Goal: Transaction & Acquisition: Purchase product/service

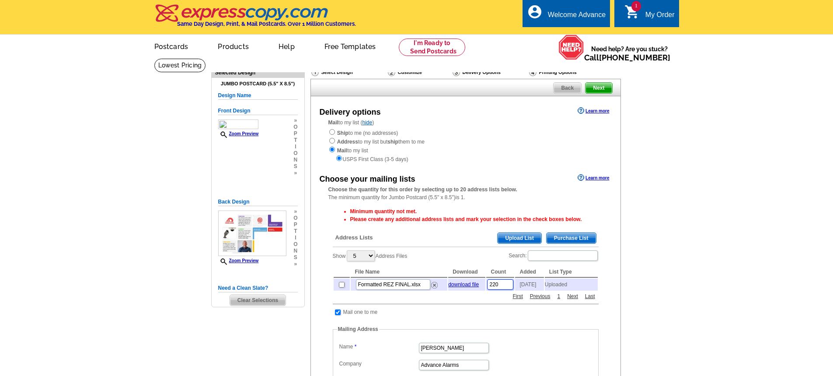
click at [503, 288] on input "220" at bounding box center [500, 284] width 26 height 10
type input "225"
click at [331, 129] on div "Ship to me (no addresses) Address to my list but ship them to me Mail to my lis…" at bounding box center [465, 145] width 275 height 35
click at [332, 132] on input "radio" at bounding box center [332, 132] width 6 height 6
radio input "true"
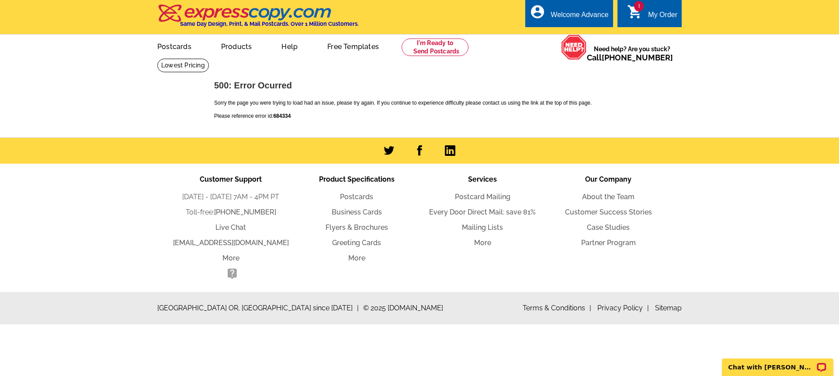
click at [636, 11] on icon "shopping_cart" at bounding box center [635, 12] width 16 height 16
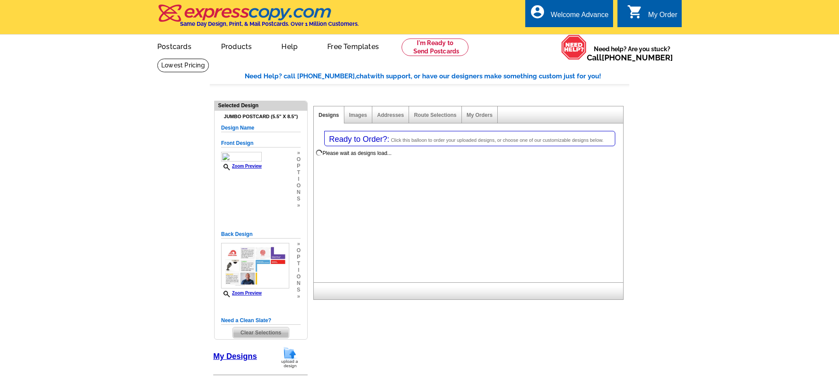
select select "1"
select select "2"
select select "785"
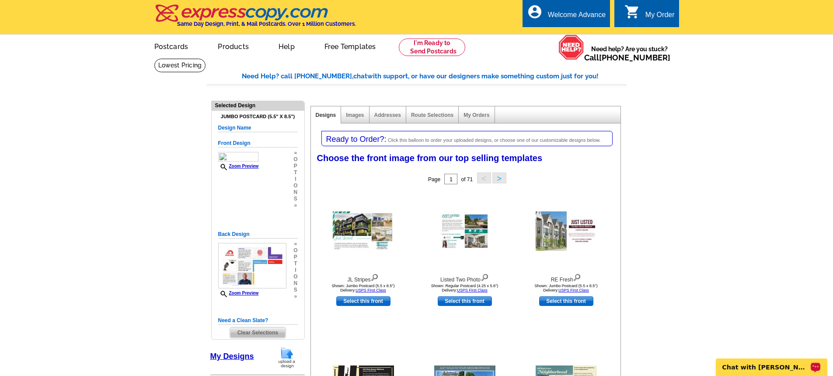
click at [741, 365] on p "Chat with [PERSON_NAME]" at bounding box center [765, 366] width 87 height 7
click at [479, 112] on div "My Orders" at bounding box center [477, 114] width 36 height 17
click at [480, 117] on link "My Orders" at bounding box center [476, 115] width 26 height 6
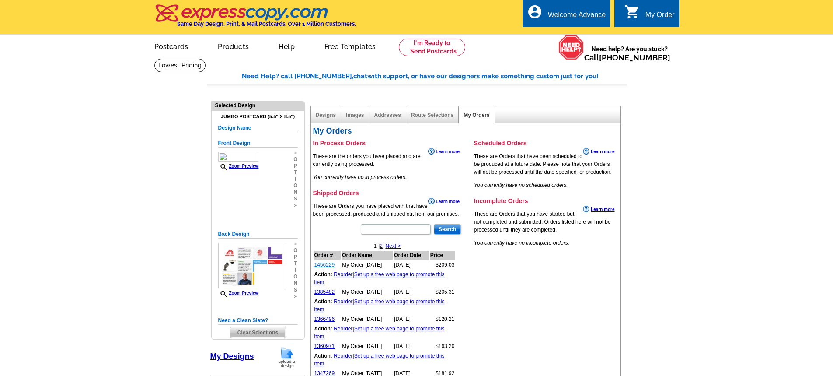
click at [327, 265] on link "1456229" at bounding box center [324, 264] width 21 height 6
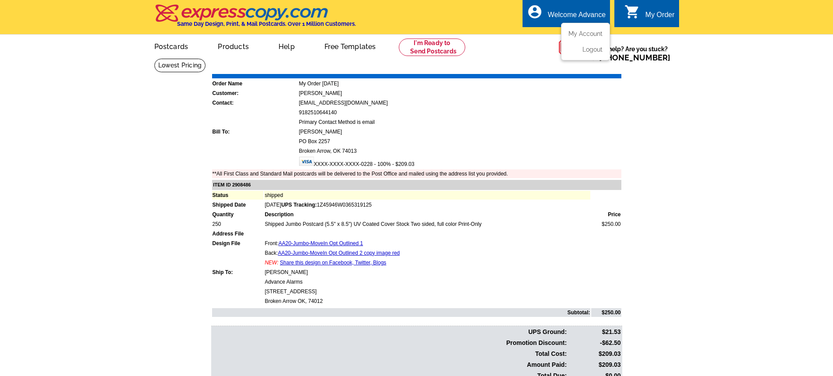
click at [574, 12] on div "Welcome Advance" at bounding box center [577, 17] width 58 height 12
click at [584, 33] on link "My Account" at bounding box center [584, 34] width 38 height 8
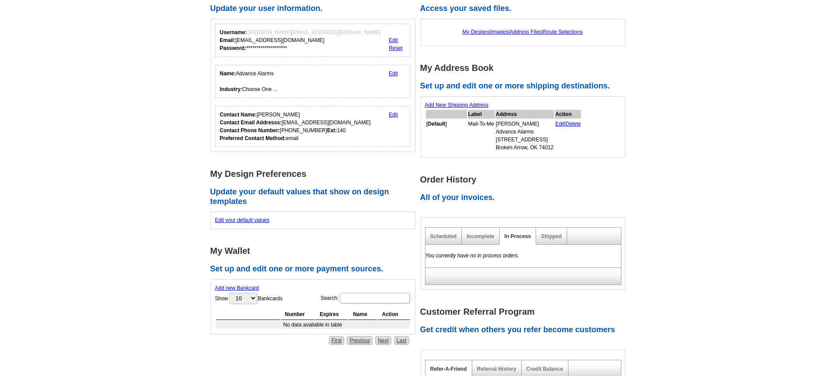
scroll to position [87, 0]
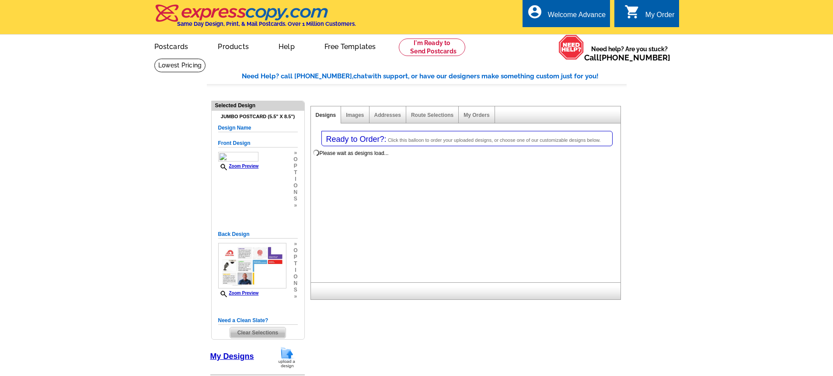
select select
select select "1"
select select "2"
select select "785"
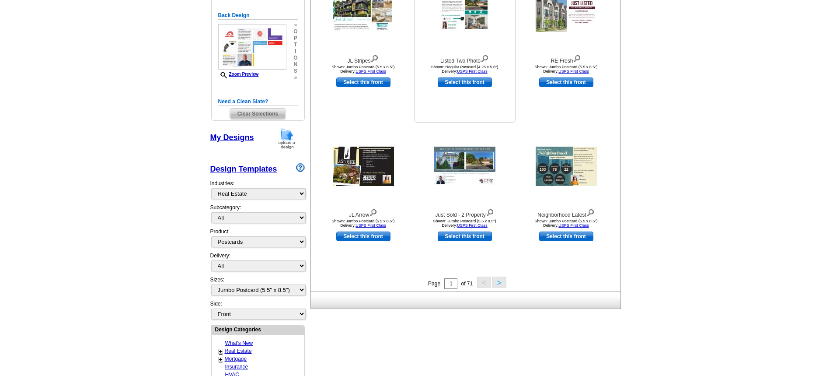
scroll to position [175, 0]
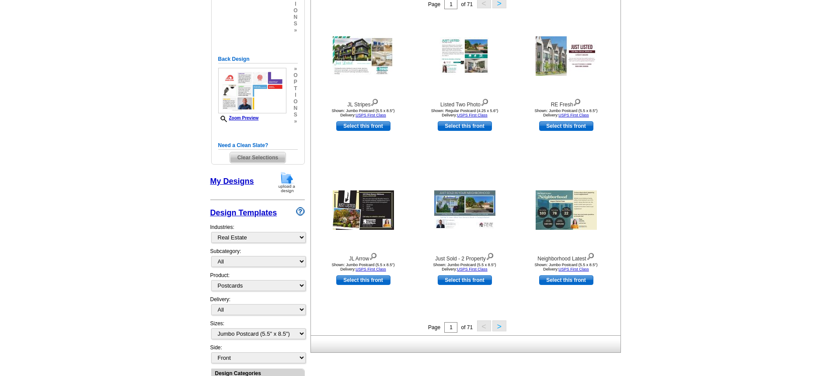
click at [252, 160] on span "Clear Selections" at bounding box center [258, 157] width 56 height 10
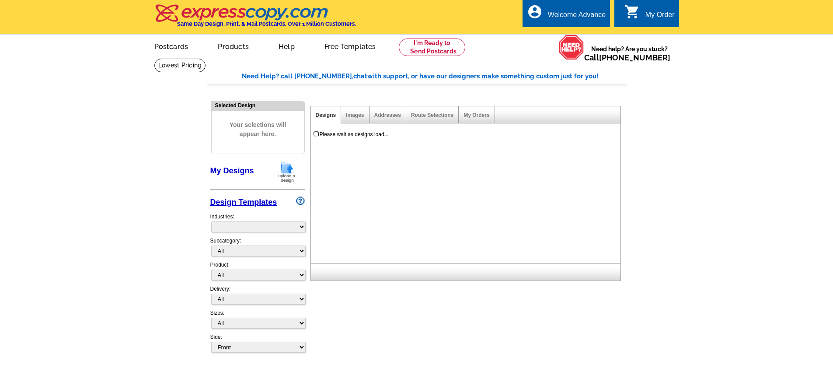
select select "785"
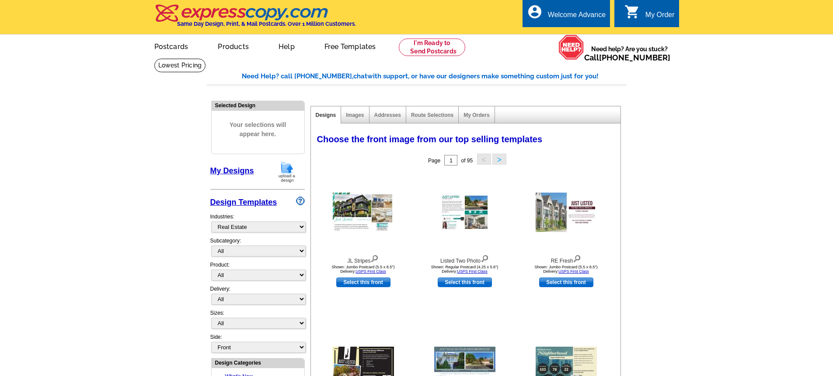
click at [239, 171] on link "My Designs" at bounding box center [232, 170] width 44 height 9
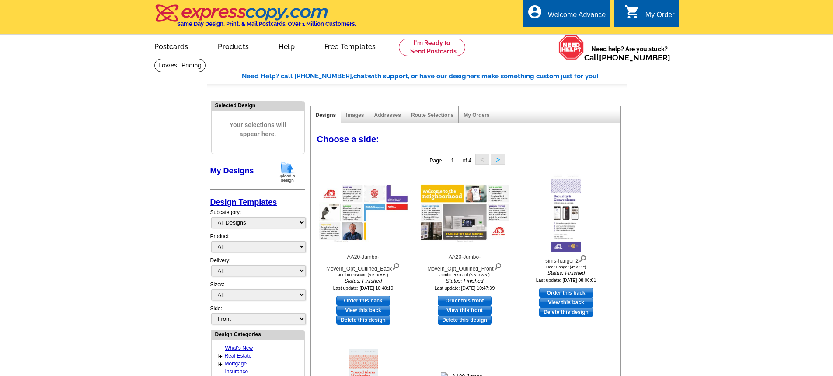
click at [237, 170] on link "My Designs" at bounding box center [232, 170] width 44 height 9
click at [461, 299] on link "Order this front" at bounding box center [465, 301] width 54 height 10
select select "2"
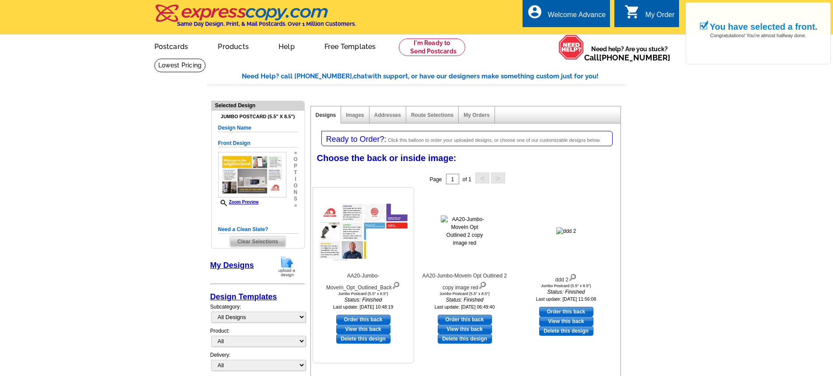
click at [370, 322] on link "Order this back" at bounding box center [363, 319] width 54 height 10
select select "front"
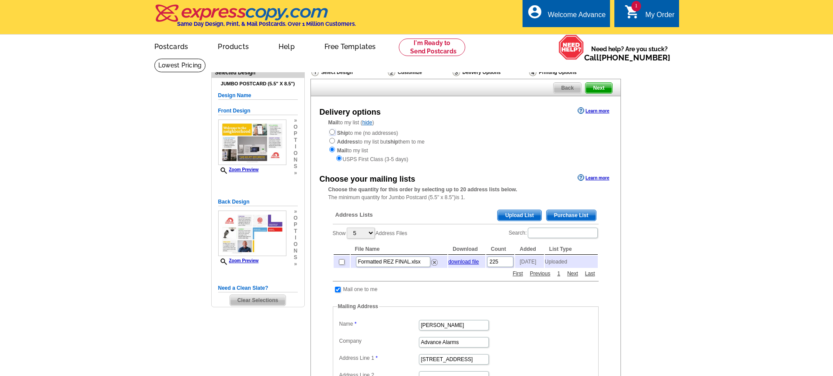
click at [332, 134] on input "radio" at bounding box center [332, 132] width 6 height 6
radio input "true"
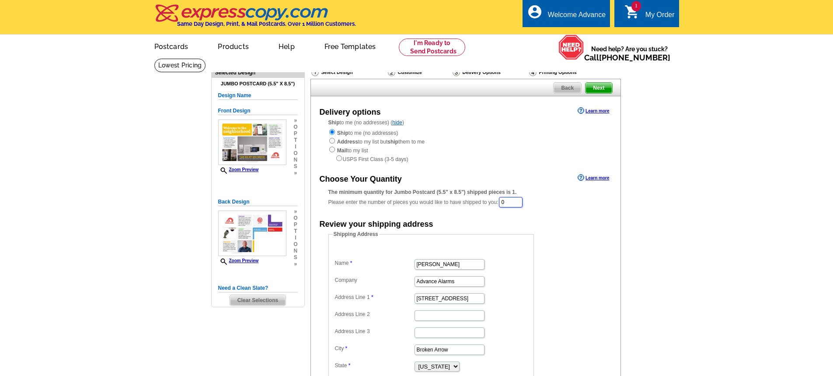
drag, startPoint x: 518, startPoint y: 206, endPoint x: 494, endPoint y: 209, distance: 23.3
click at [494, 208] on div "The minimum quantity for Jumbo Postcard (5.5" x 8.5") shipped pieces is 1. Plea…" at bounding box center [465, 198] width 275 height 20
type input "250"
click at [574, 200] on div "The minimum quantity for Jumbo Postcard (5.5" x 8.5") shipped pieces is 1. Plea…" at bounding box center [465, 198] width 275 height 21
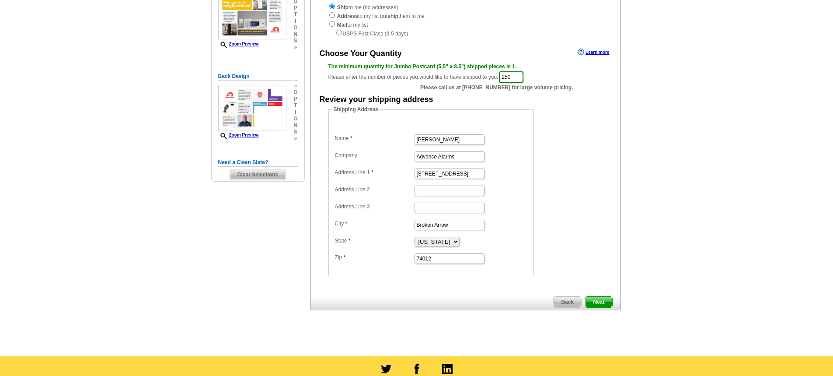
scroll to position [131, 0]
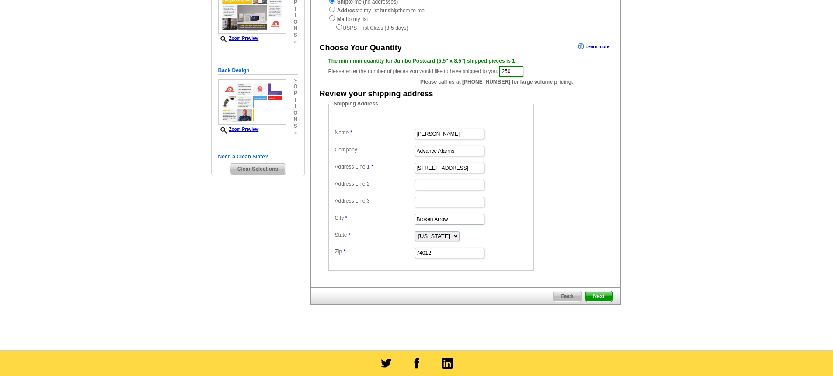
click at [602, 292] on span "Next" at bounding box center [598, 296] width 26 height 10
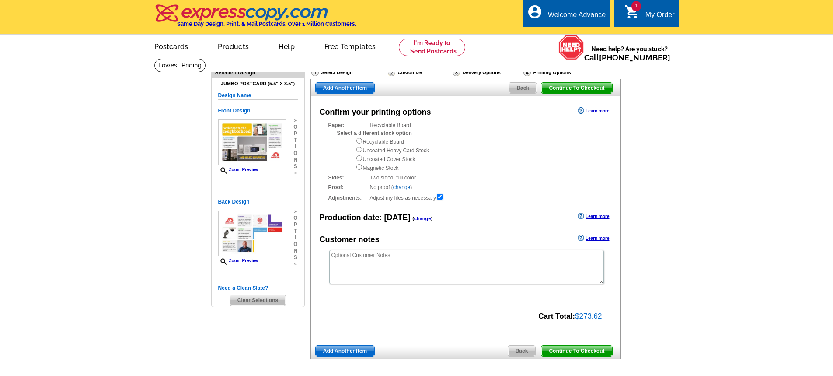
click at [559, 349] on span "Continue To Checkout" at bounding box center [576, 350] width 70 height 10
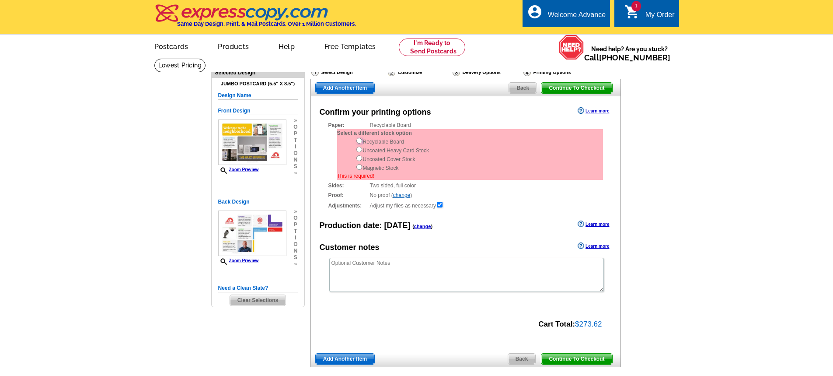
click at [357, 141] on input "radio" at bounding box center [359, 141] width 6 height 6
radio input "true"
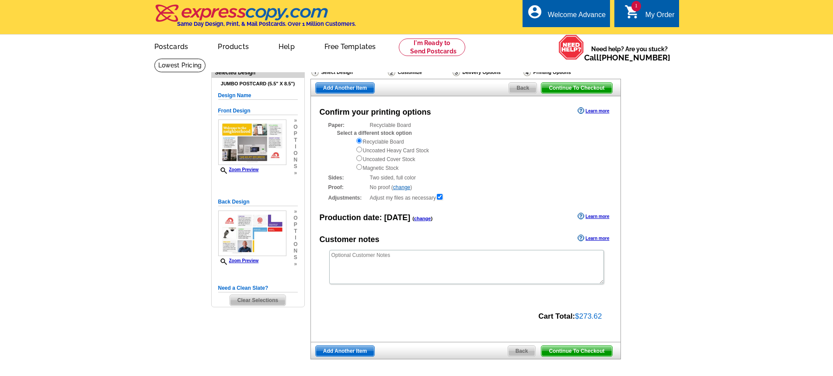
click at [586, 349] on span "Continue To Checkout" at bounding box center [576, 350] width 70 height 10
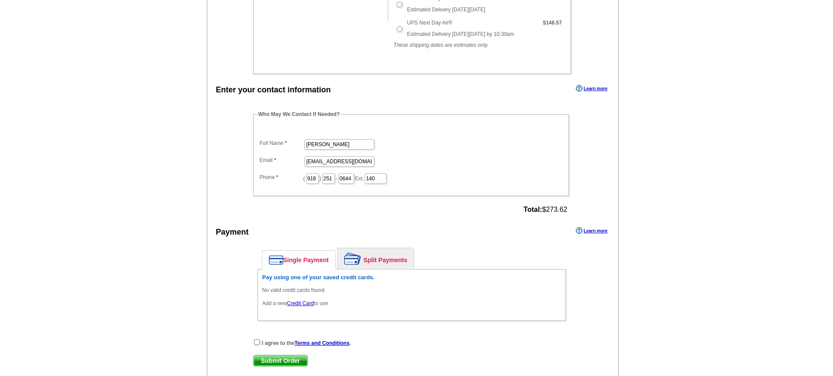
scroll to position [350, 0]
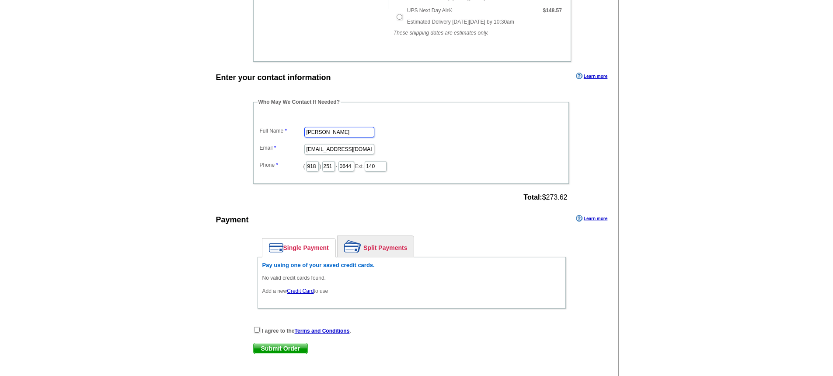
drag, startPoint x: 349, startPoint y: 134, endPoint x: 262, endPoint y: 149, distance: 88.8
click at [262, 149] on dl "Full Name [PERSON_NAME] Email [EMAIL_ADDRESS][DOMAIN_NAME] Phone ( 918 ) 251 - …" at bounding box center [410, 142] width 307 height 59
type input "m"
type input "[PERSON_NAME]"
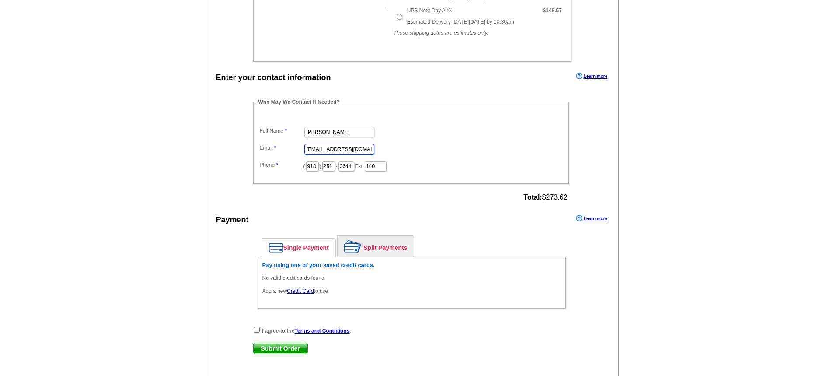
type input "[EMAIL_ADDRESS][DOMAIN_NAME]"
type input "120"
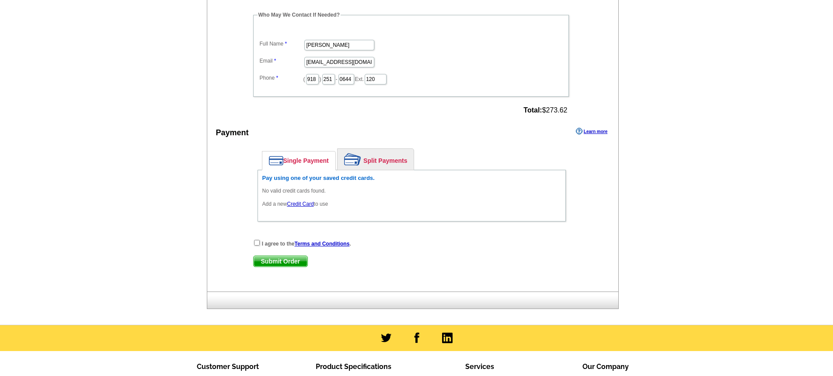
scroll to position [437, 0]
click at [301, 201] on link "Credit Card" at bounding box center [300, 203] width 27 height 6
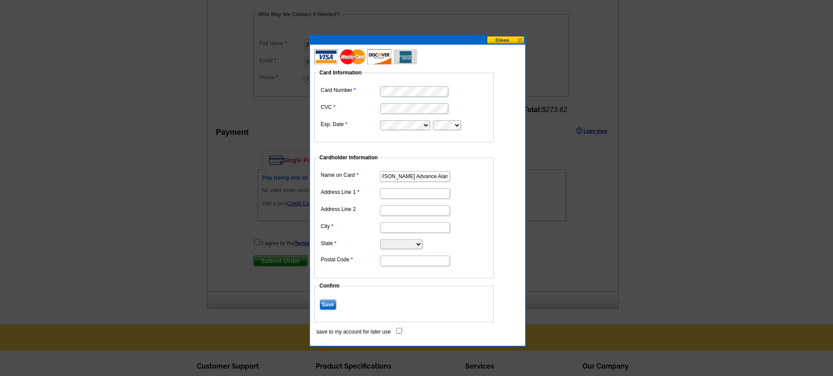
scroll to position [0, 13]
type input "[PERSON_NAME] Advance Alarms"
type input "PO Box 2257"
type input "Broken Arrow"
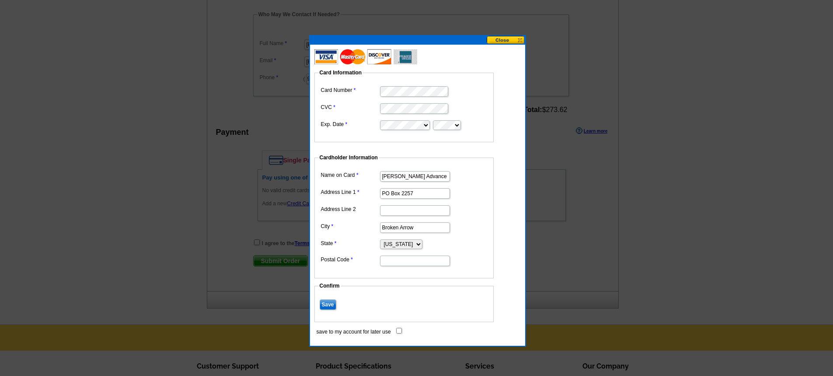
select select "OK"
type input "74013"
click at [327, 306] on input "Save" at bounding box center [328, 304] width 17 height 10
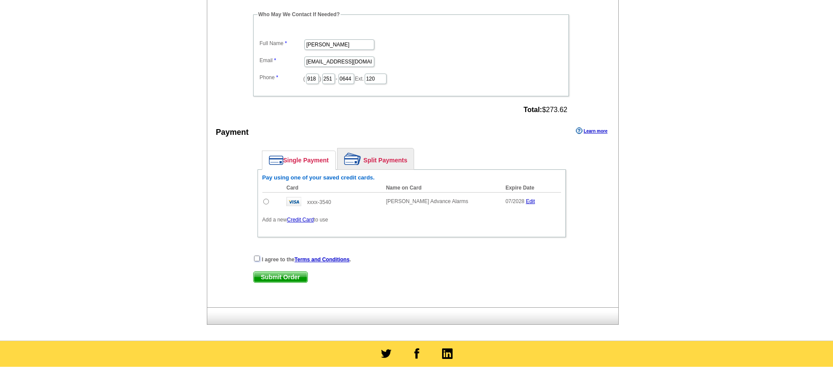
click at [257, 260] on input "checkbox" at bounding box center [257, 258] width 6 height 6
checkbox input "true"
click at [272, 277] on span "Submit Order" at bounding box center [281, 276] width 54 height 10
click at [268, 202] on td at bounding box center [272, 201] width 20 height 18
click at [265, 202] on input "radio" at bounding box center [266, 201] width 6 height 6
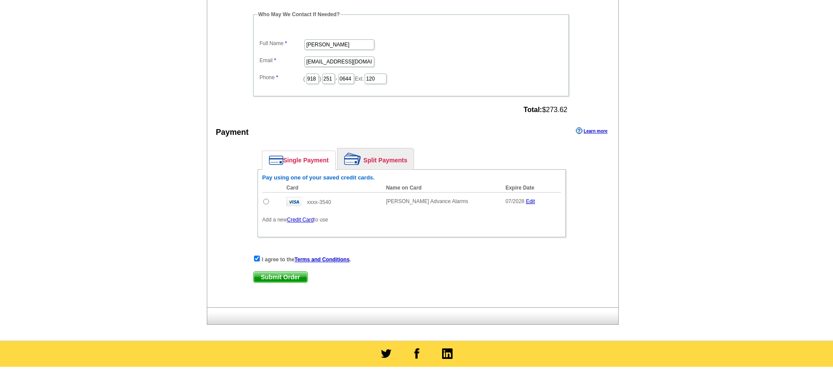
radio input "true"
click at [276, 284] on div "I agree to the Terms and Conditions . Submit Order Submit Order" at bounding box center [411, 272] width 317 height 36
click at [277, 274] on span "Submit Order" at bounding box center [281, 276] width 54 height 10
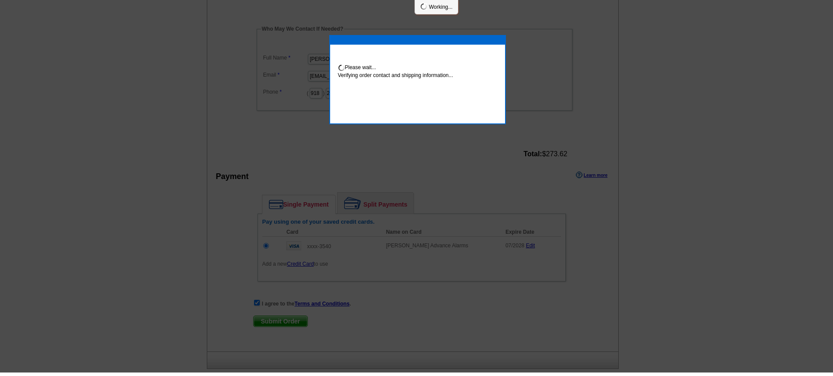
scroll to position [434, 0]
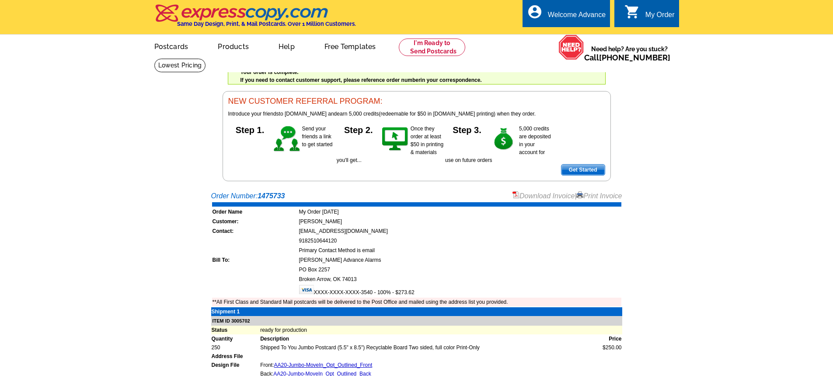
drag, startPoint x: 421, startPoint y: 222, endPoint x: 553, endPoint y: 264, distance: 138.7
click at [553, 264] on td "[PERSON_NAME] Advance Alarms" at bounding box center [460, 259] width 323 height 9
click at [589, 195] on link "Print Invoice" at bounding box center [598, 195] width 45 height 7
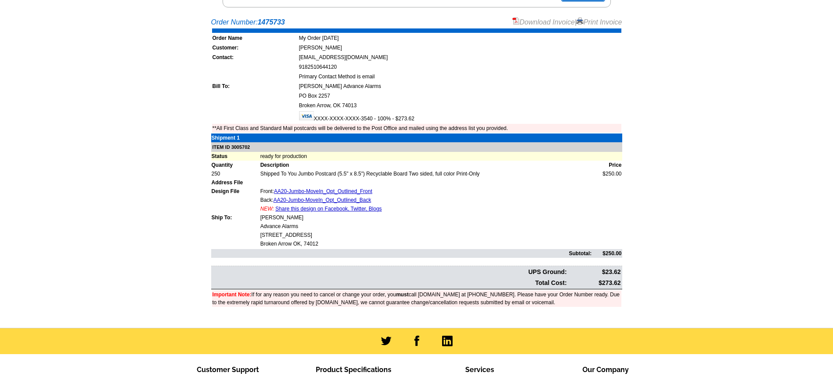
scroll to position [175, 0]
